Goal: Task Accomplishment & Management: Complete application form

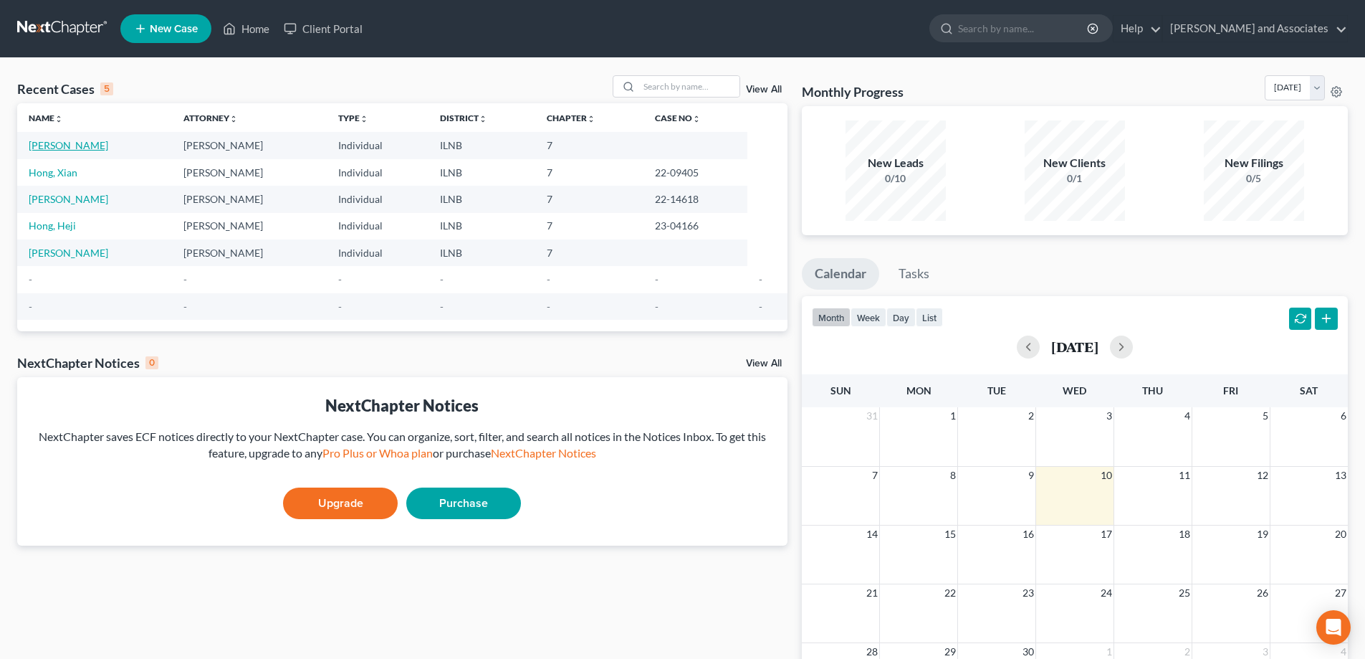
click at [70, 145] on link "[PERSON_NAME]" at bounding box center [69, 145] width 80 height 12
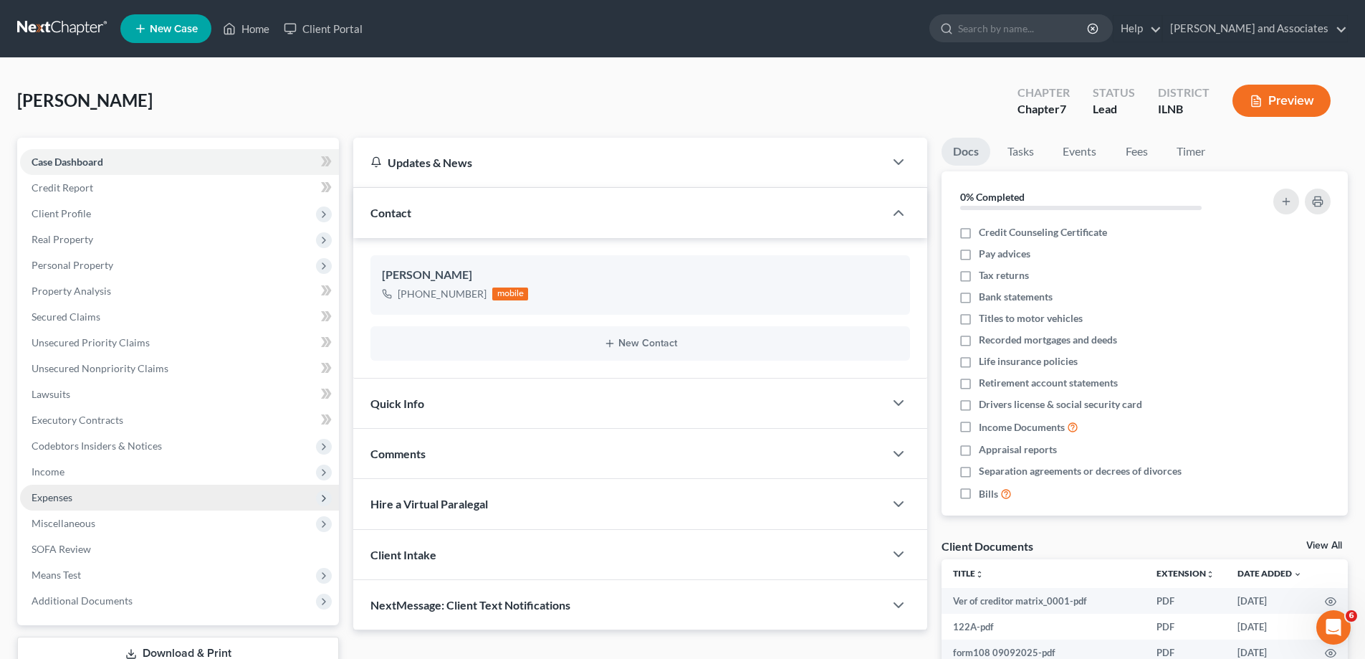
scroll to position [225, 0]
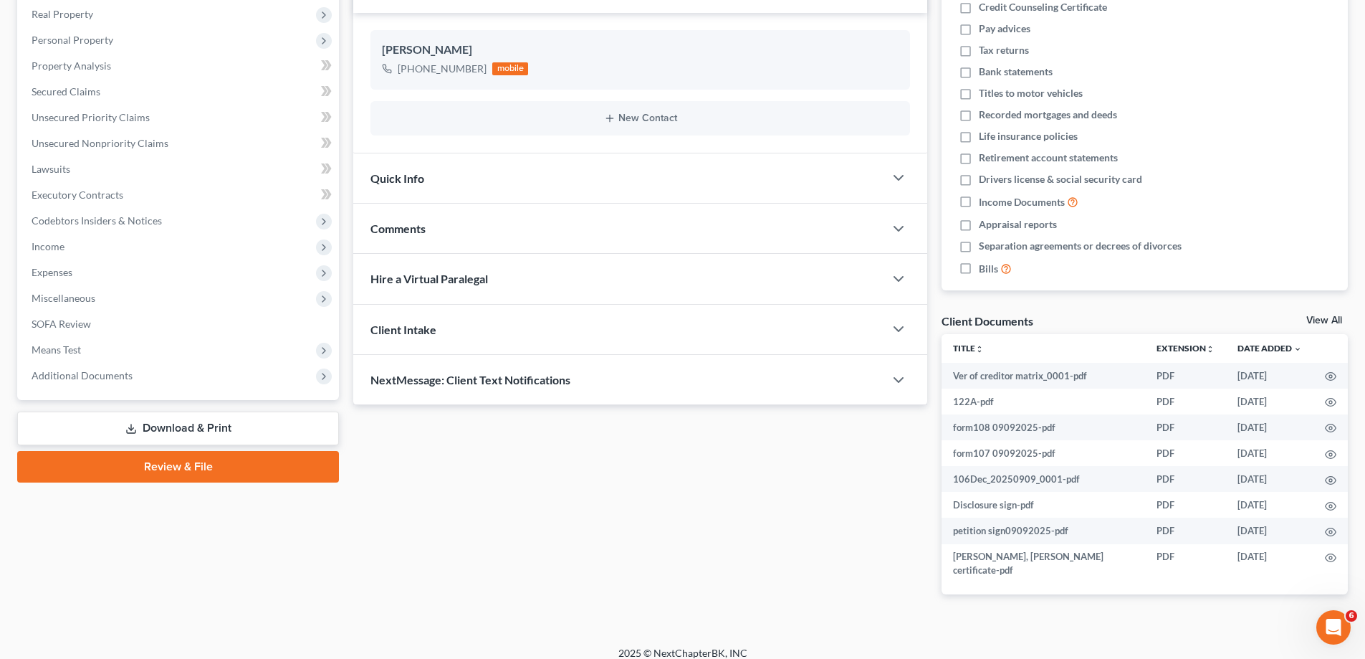
click at [132, 474] on link "Review & File" at bounding box center [178, 467] width 322 height 32
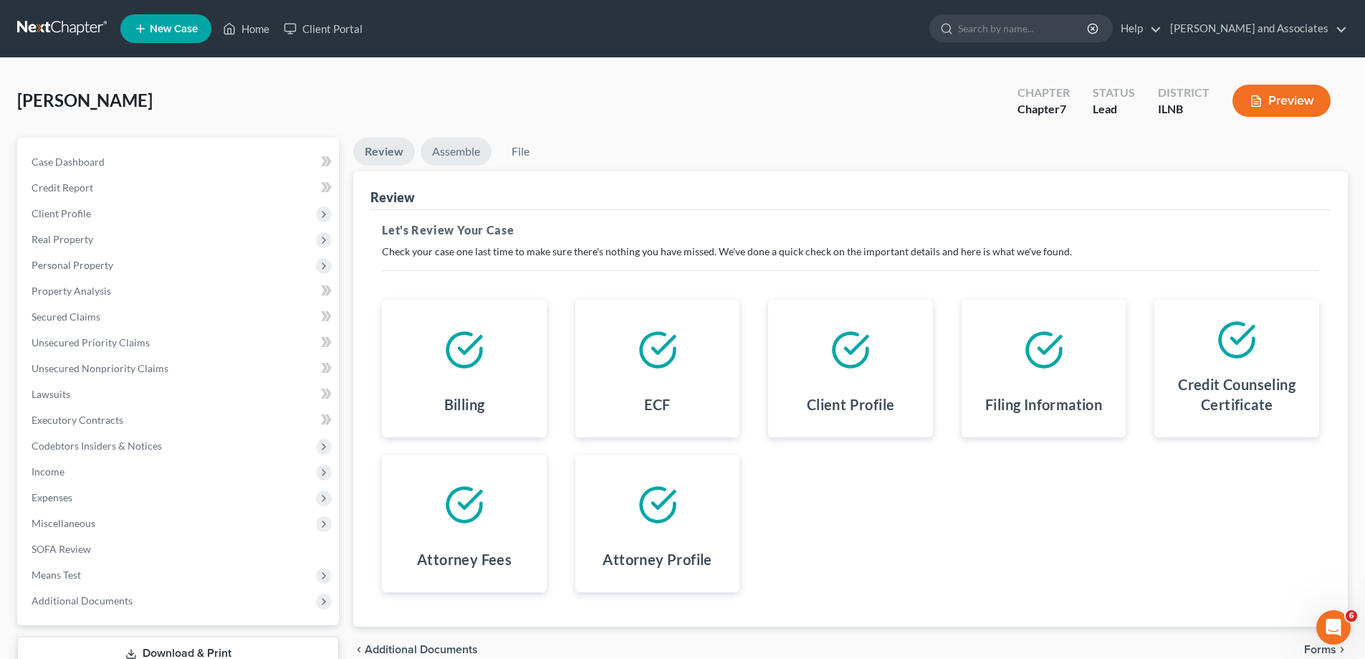
click at [466, 151] on link "Assemble" at bounding box center [456, 152] width 71 height 28
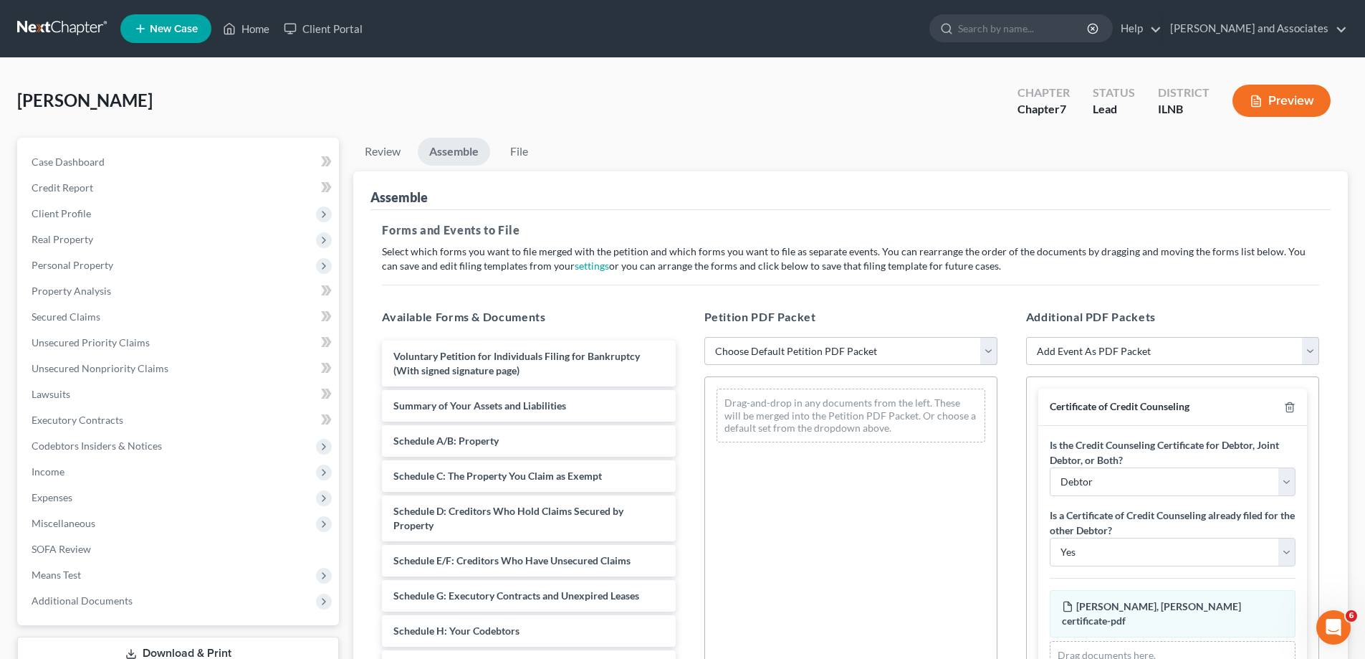
click at [987, 350] on select "Choose Default Petition PDF Packet Emergency Filing (Voluntary Petition and Cre…" at bounding box center [850, 351] width 293 height 29
select select "2"
click at [704, 337] on select "Choose Default Petition PDF Packet Emergency Filing (Voluntary Petition and Cre…" at bounding box center [850, 351] width 293 height 29
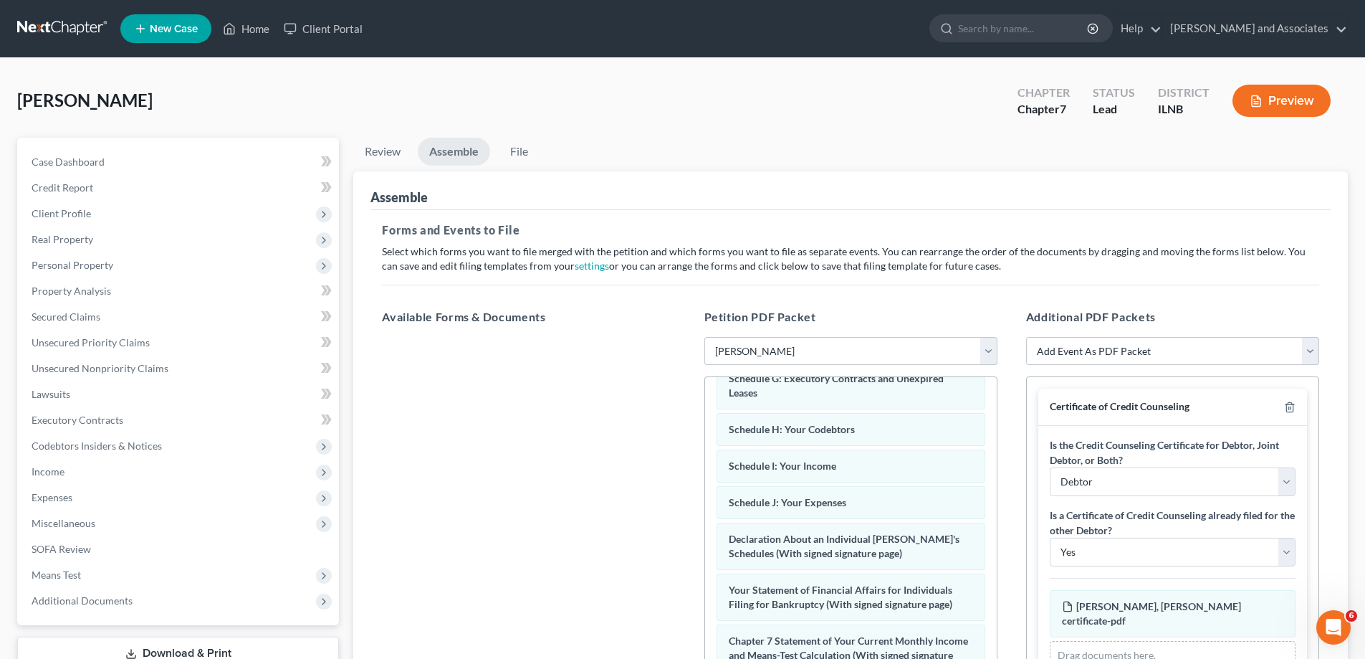
scroll to position [287, 0]
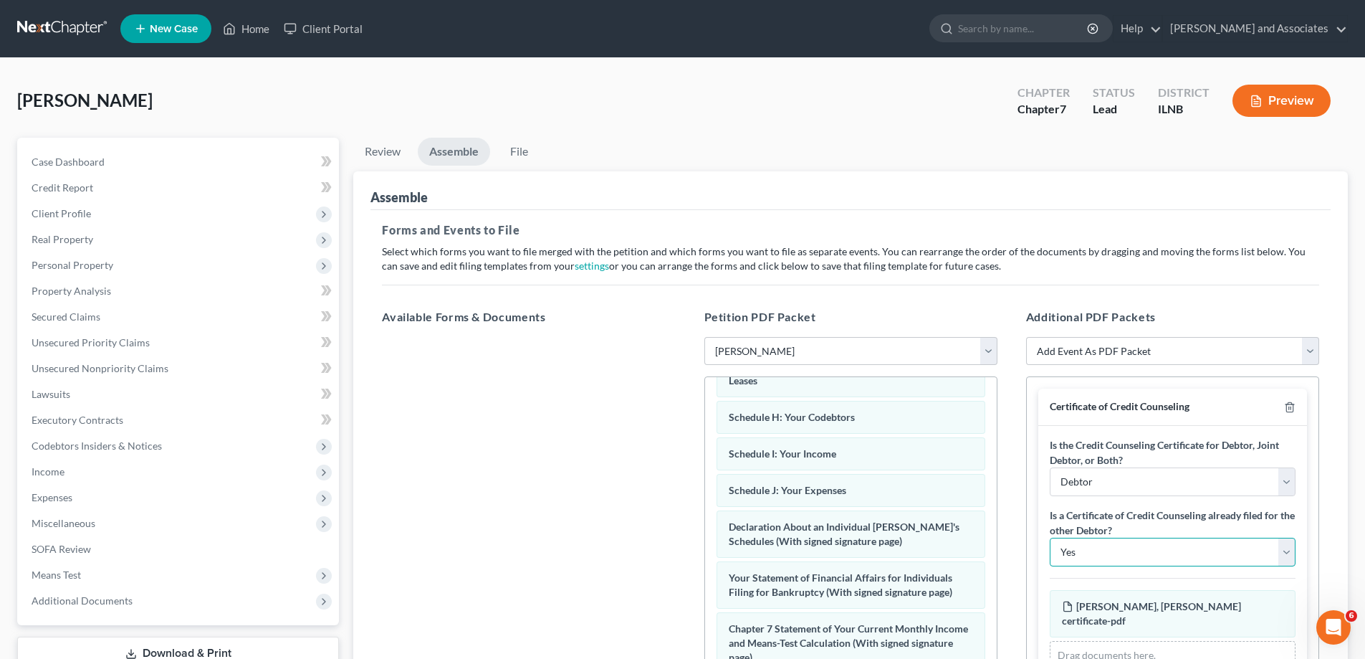
click at [1279, 550] on select "Yes No" at bounding box center [1173, 551] width 246 height 29
select select "1"
click at [1050, 537] on select "Yes No" at bounding box center [1173, 551] width 246 height 29
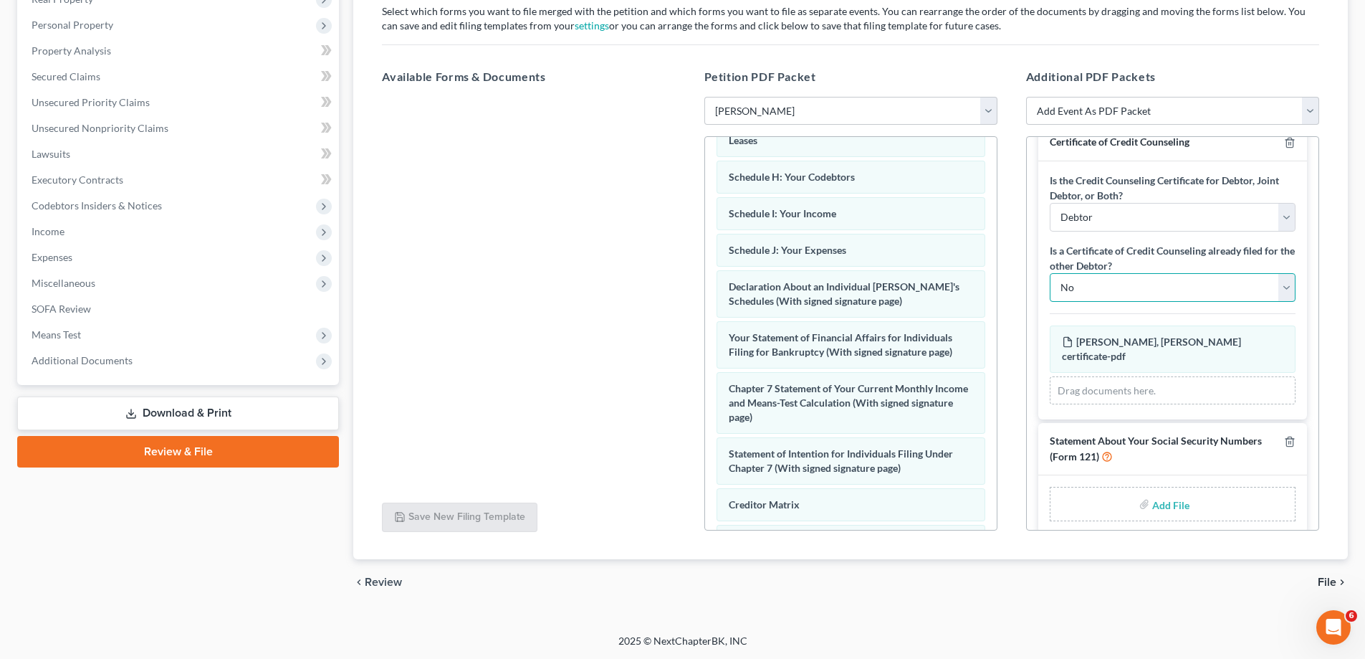
scroll to position [241, 0]
click at [1153, 490] on input "file" at bounding box center [1169, 503] width 34 height 26
type input "C:\fakepath\SSN090925.pdf"
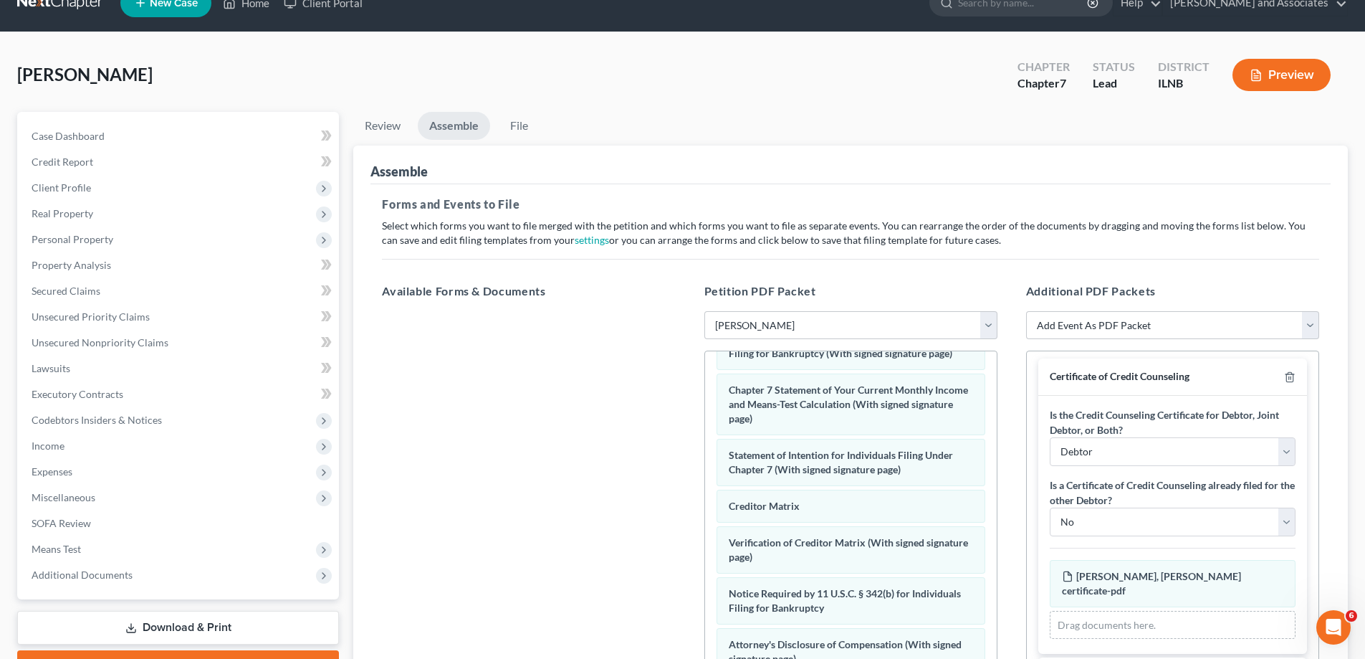
scroll to position [514, 0]
click at [520, 126] on link "File" at bounding box center [519, 126] width 46 height 28
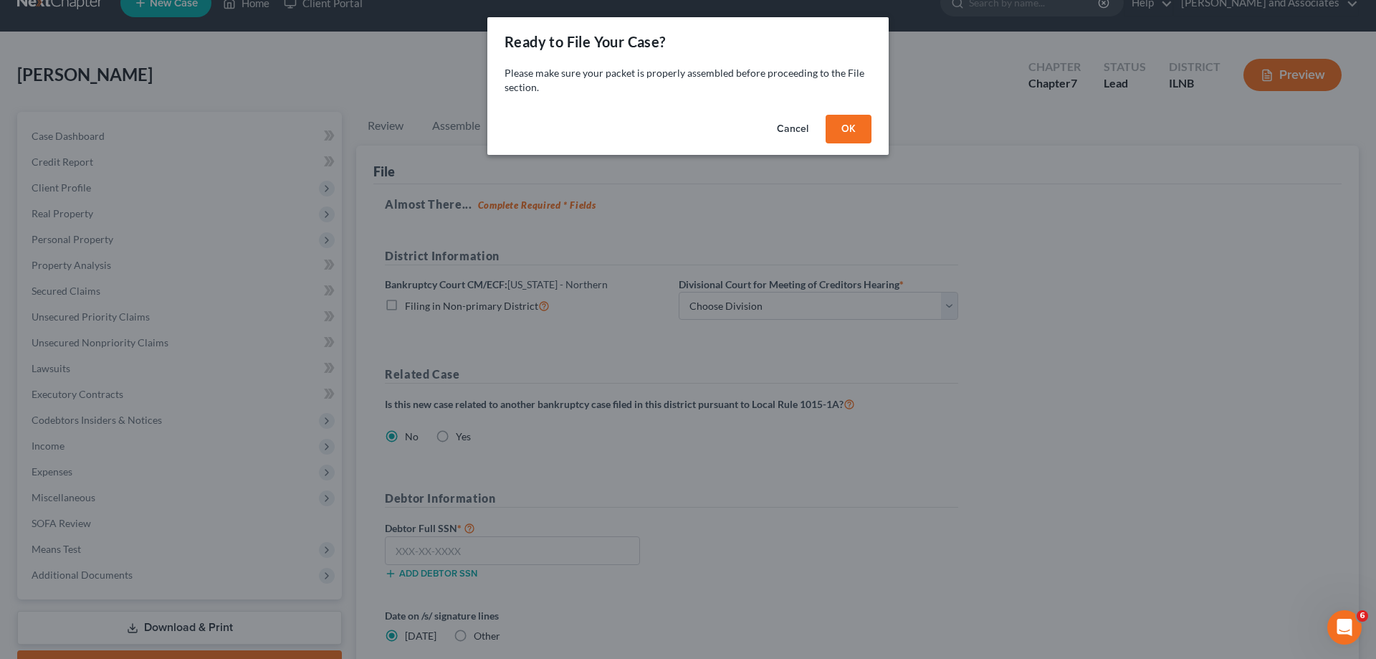
click at [856, 126] on button "OK" at bounding box center [849, 129] width 46 height 29
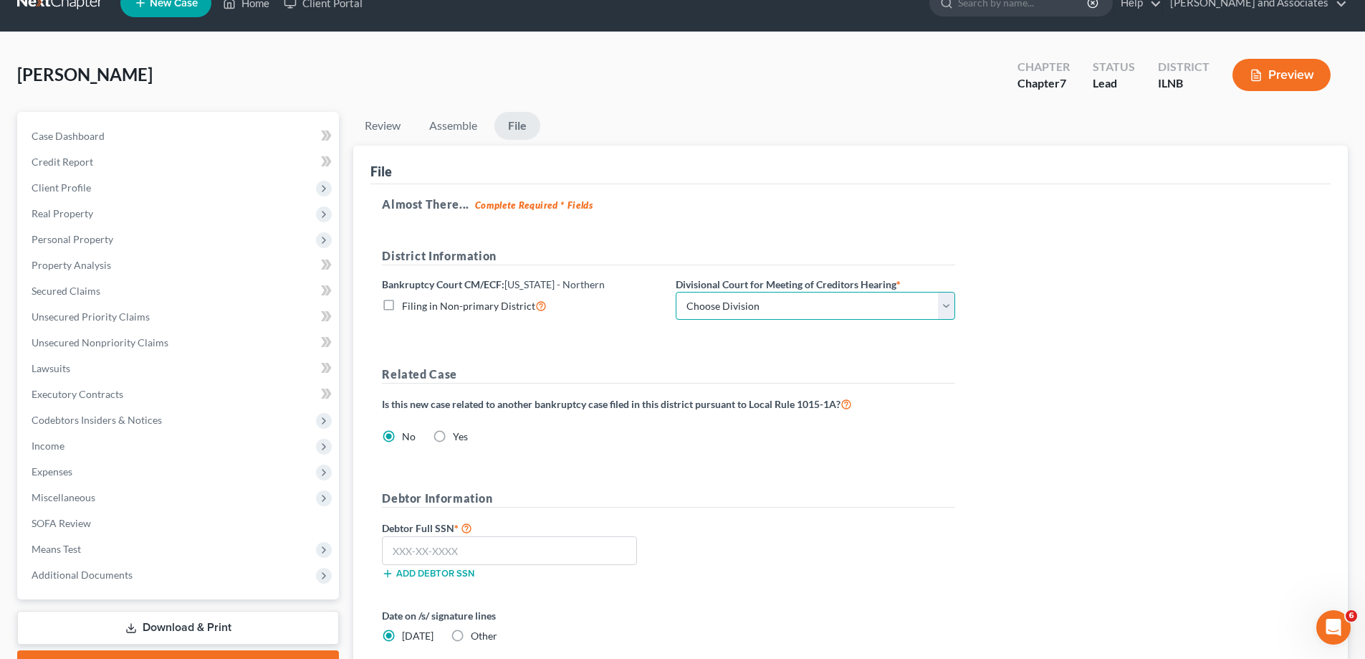
click at [945, 305] on select "Choose Division [GEOGRAPHIC_DATA] Rockford" at bounding box center [815, 306] width 279 height 29
select select "0"
click at [676, 292] on select "Choose Division [GEOGRAPHIC_DATA] Rockford" at bounding box center [815, 306] width 279 height 29
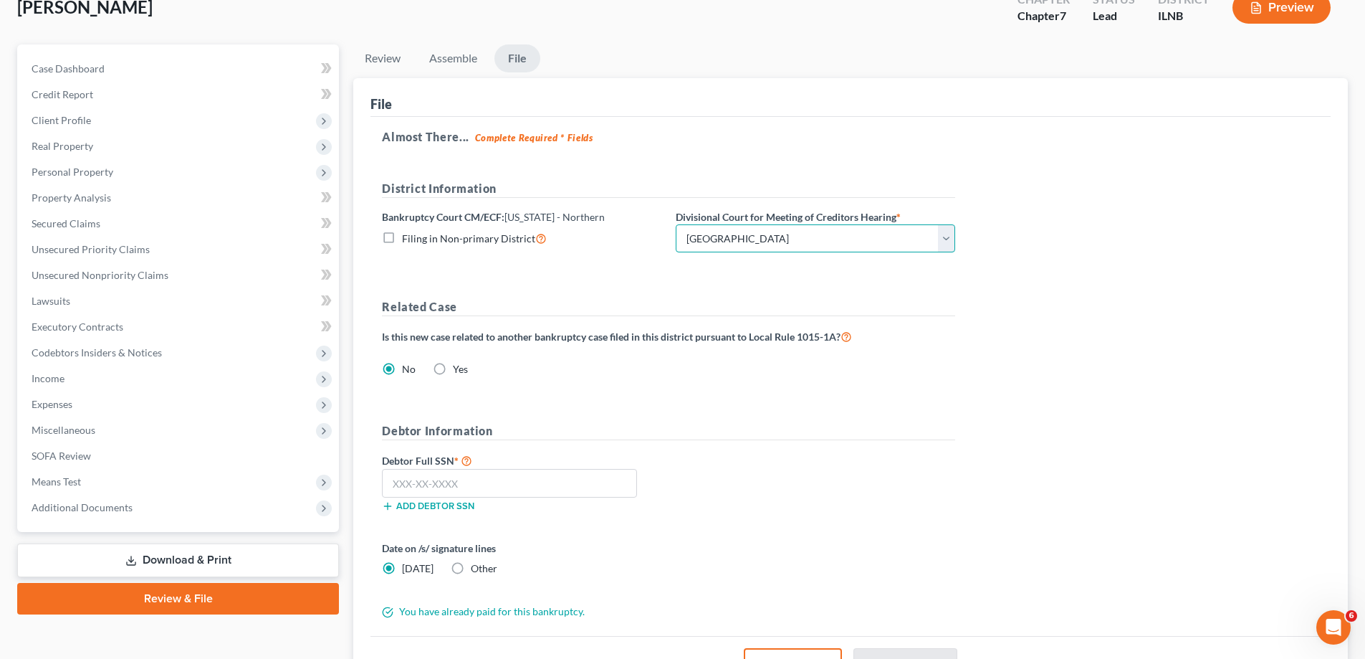
scroll to position [227, 0]
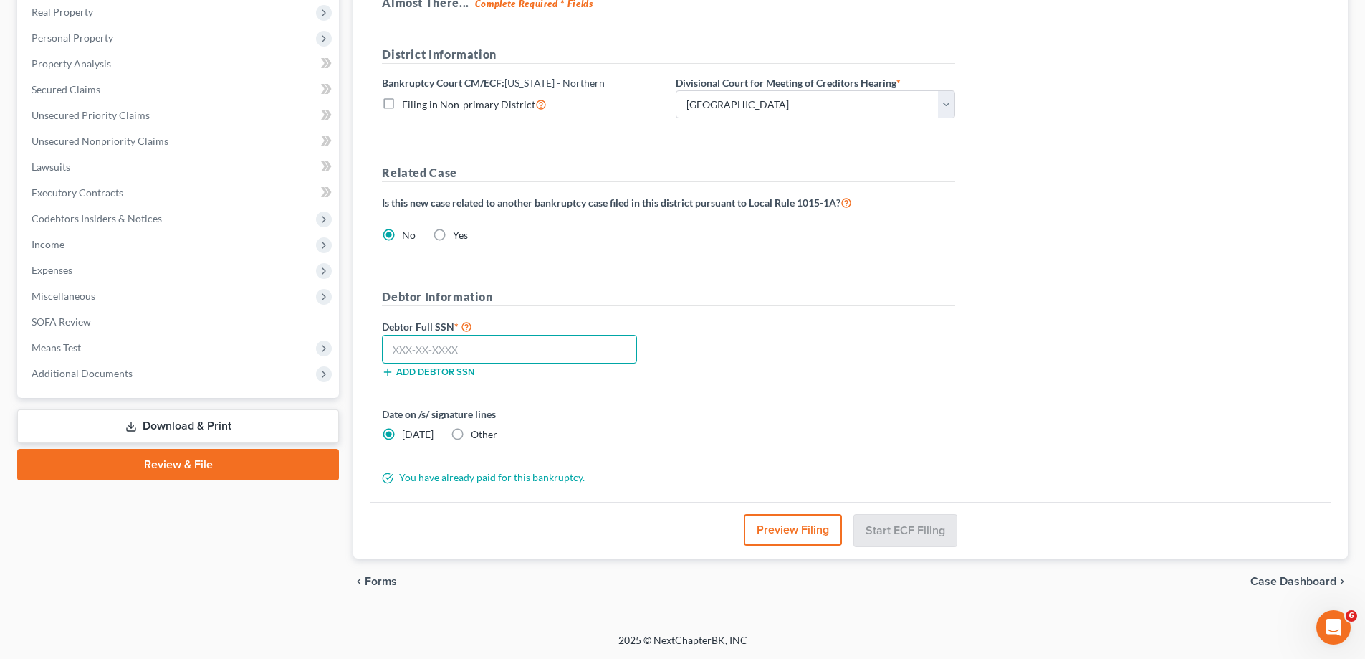
click at [521, 356] on input "text" at bounding box center [509, 349] width 255 height 29
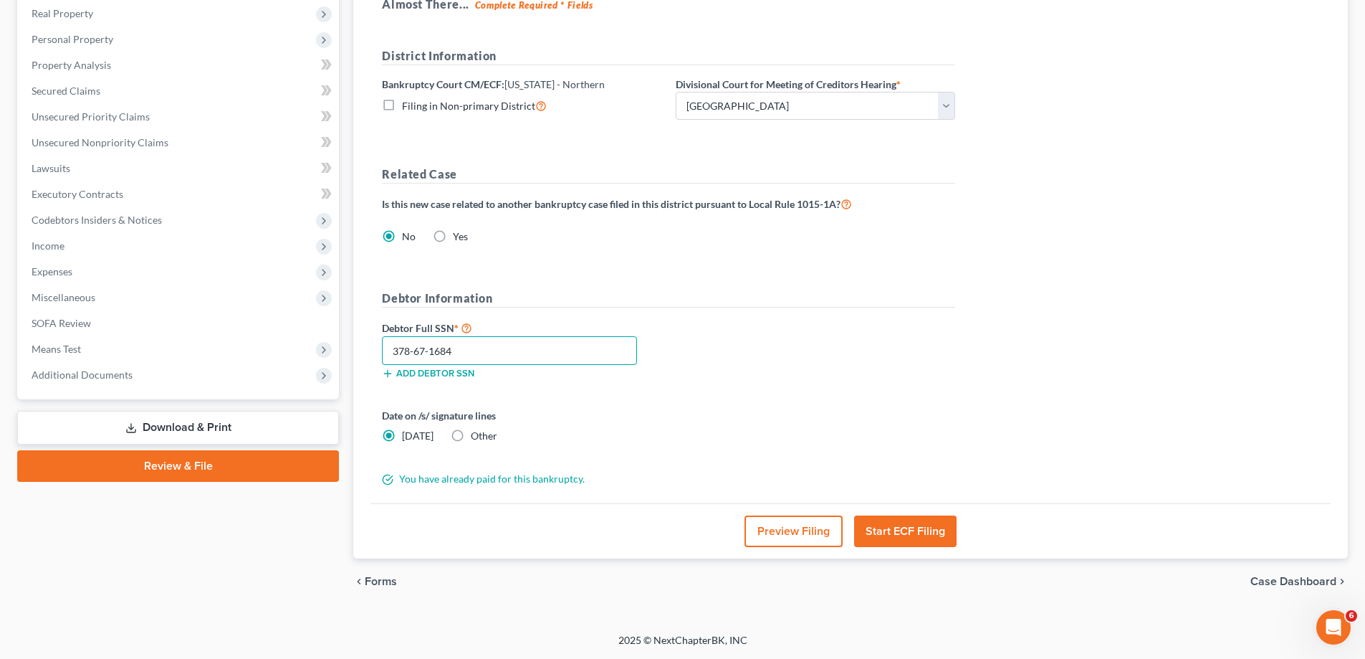
type input "378-67-1684"
click at [903, 530] on button "Start ECF Filing" at bounding box center [905, 531] width 102 height 32
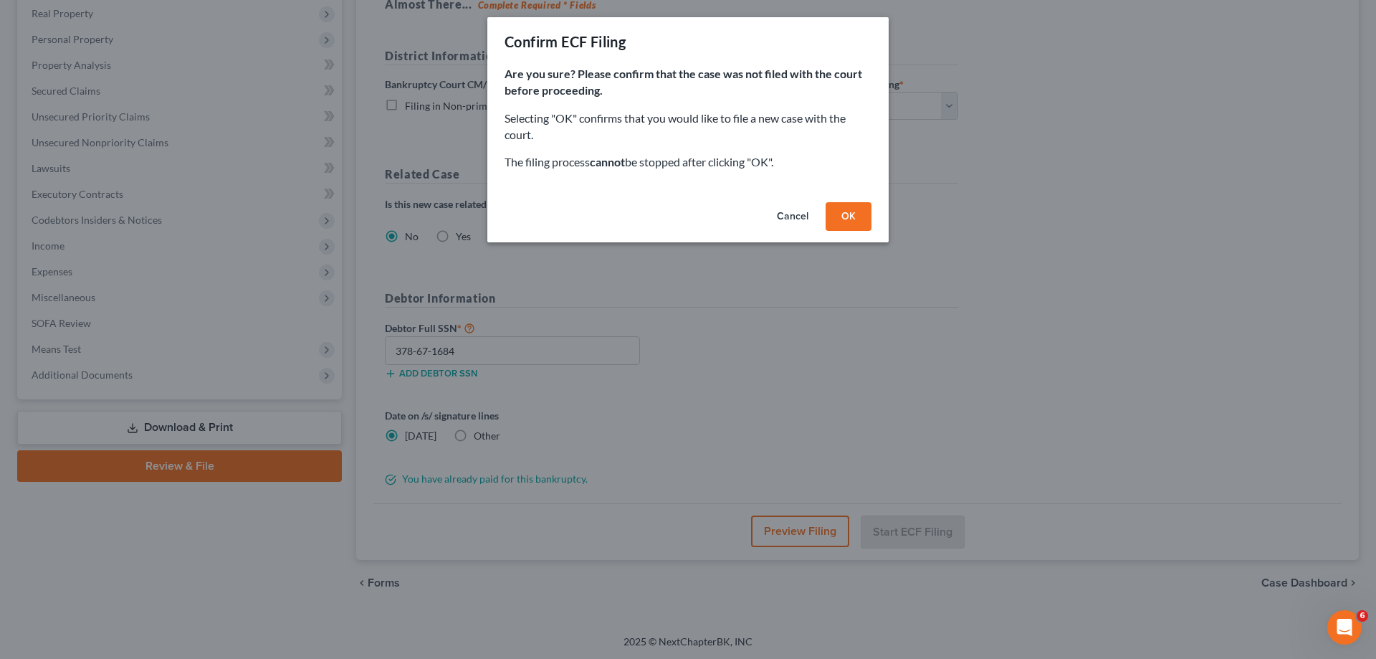
click at [844, 214] on button "OK" at bounding box center [849, 216] width 46 height 29
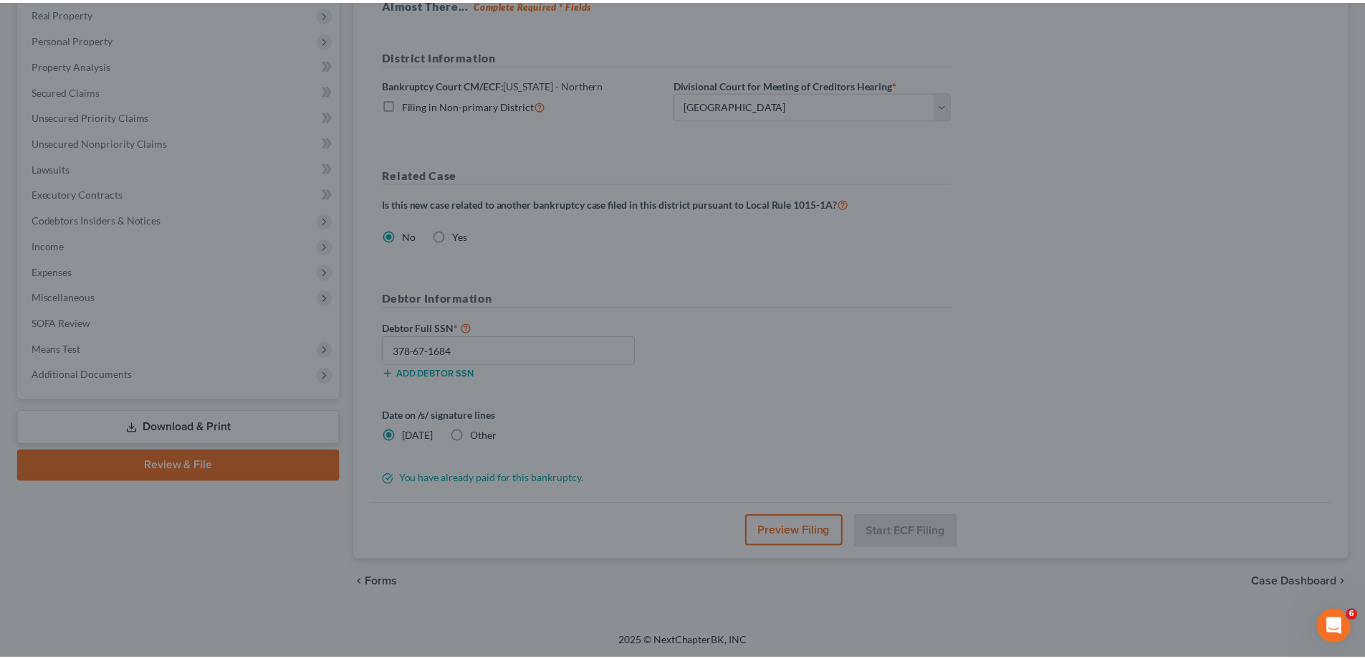
scroll to position [103, 0]
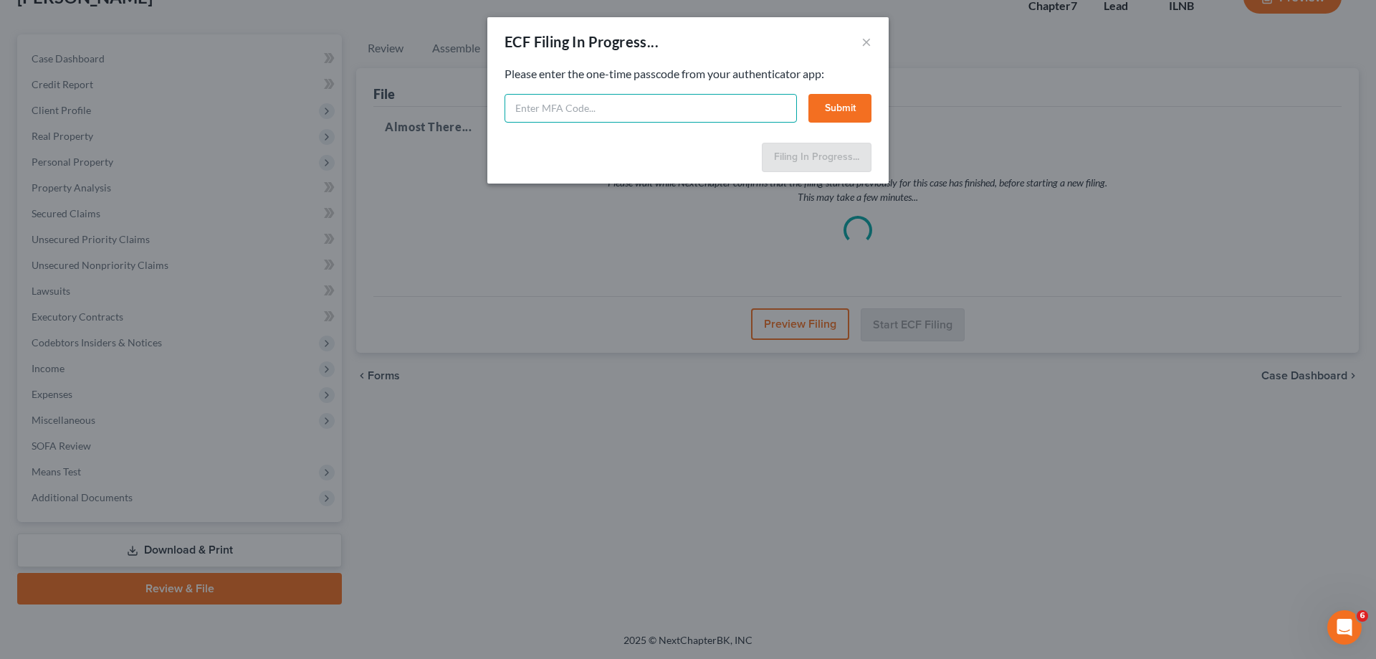
click at [546, 100] on input "text" at bounding box center [651, 108] width 292 height 29
type input "819321"
click at [860, 110] on button "Submit" at bounding box center [839, 108] width 63 height 29
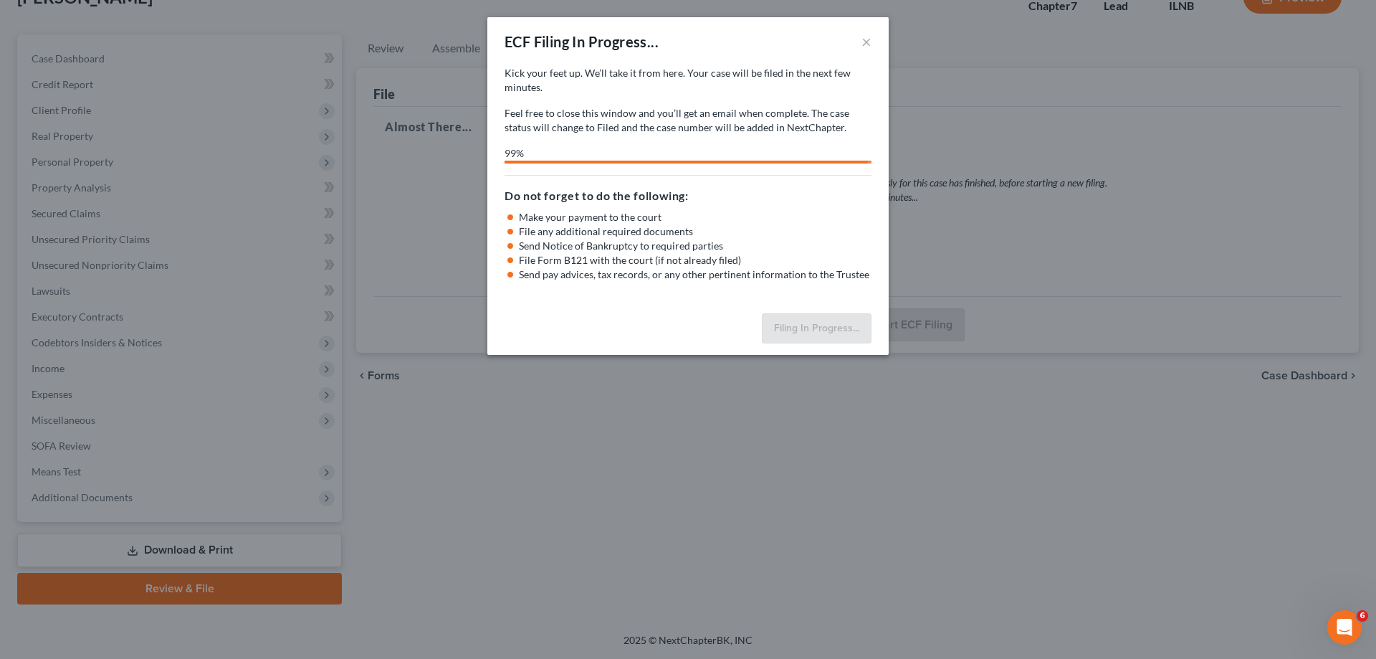
click at [816, 166] on div "Kick your feet up. We’ll take it from here. Your case will be filed in the next…" at bounding box center [687, 187] width 401 height 242
click at [836, 185] on div "Do not forget to do the following: Make your payment to the court File any addi…" at bounding box center [688, 228] width 367 height 107
click at [609, 199] on h5 "Do not forget to do the following:" at bounding box center [688, 195] width 367 height 17
select select "0"
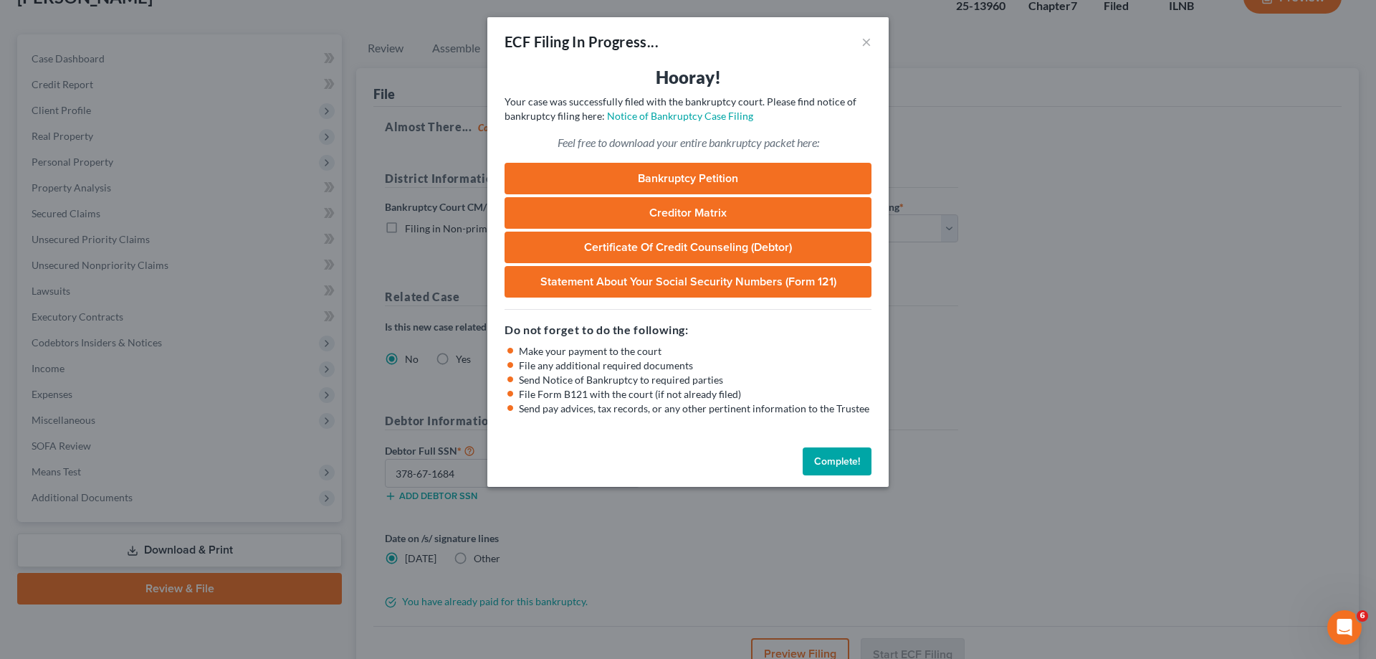
click at [849, 467] on button "Complete!" at bounding box center [837, 461] width 69 height 29
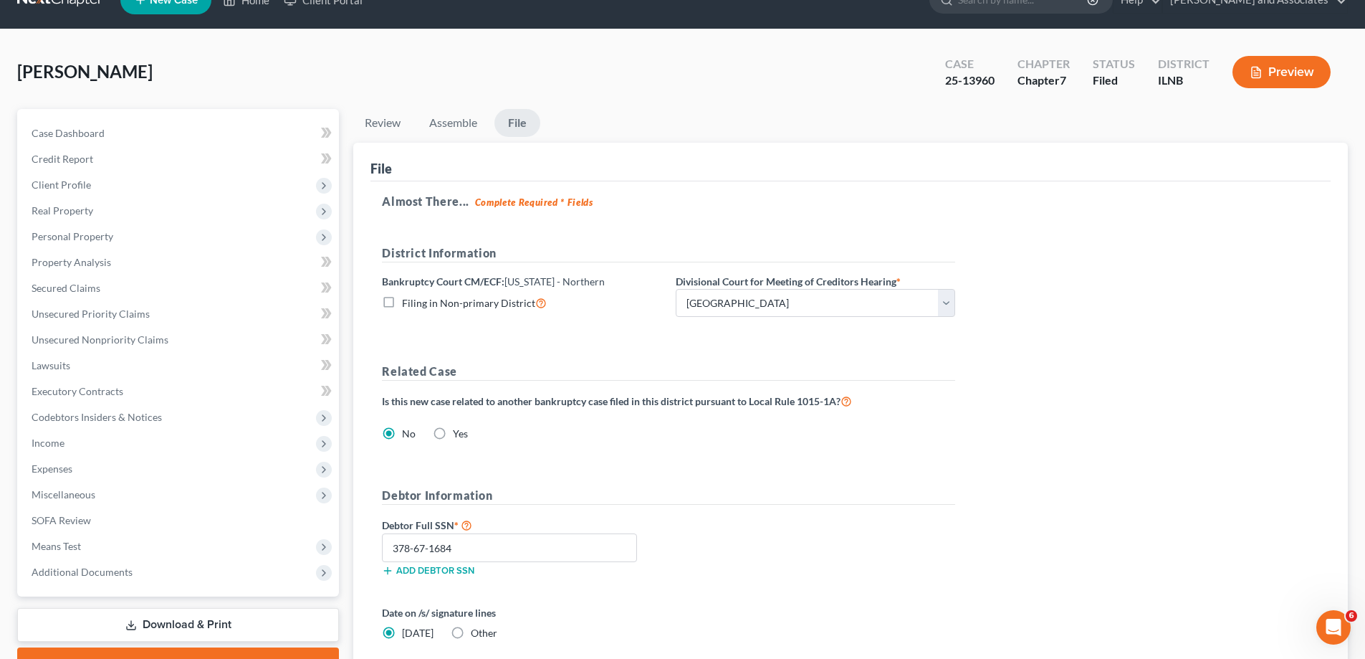
scroll to position [0, 0]
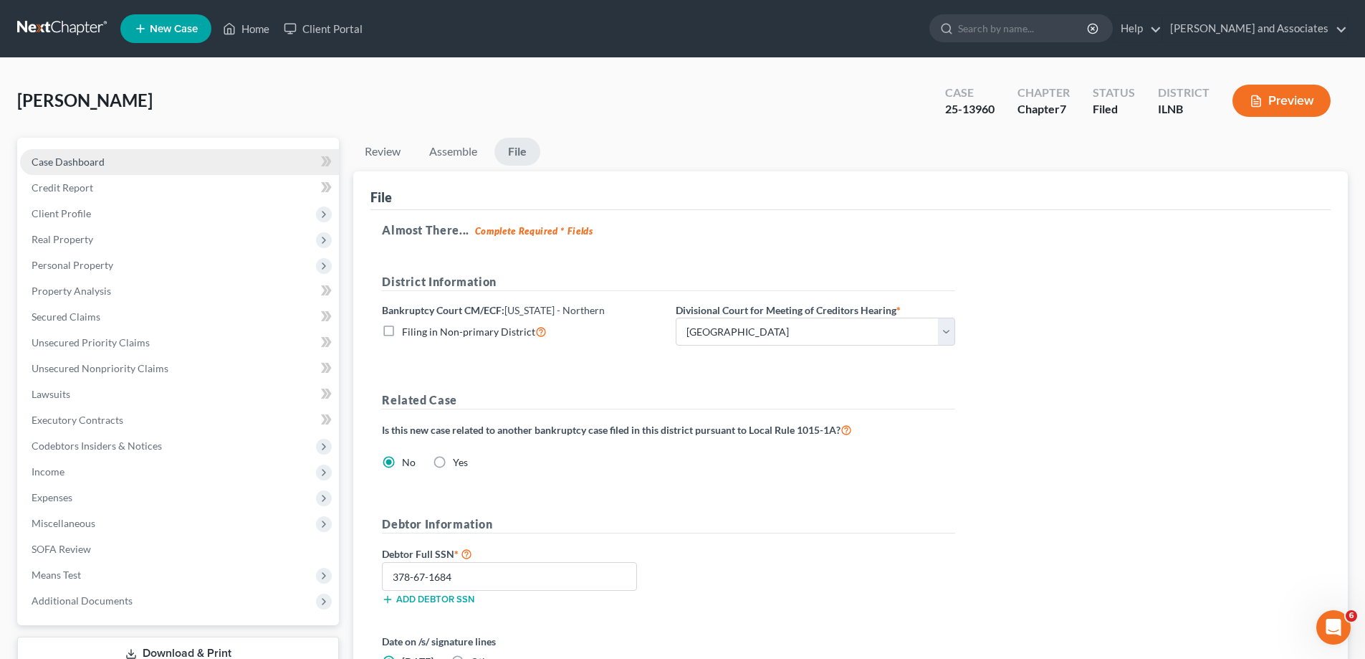
click at [157, 163] on link "Case Dashboard" at bounding box center [179, 162] width 319 height 26
